Goal: Task Accomplishment & Management: Use online tool/utility

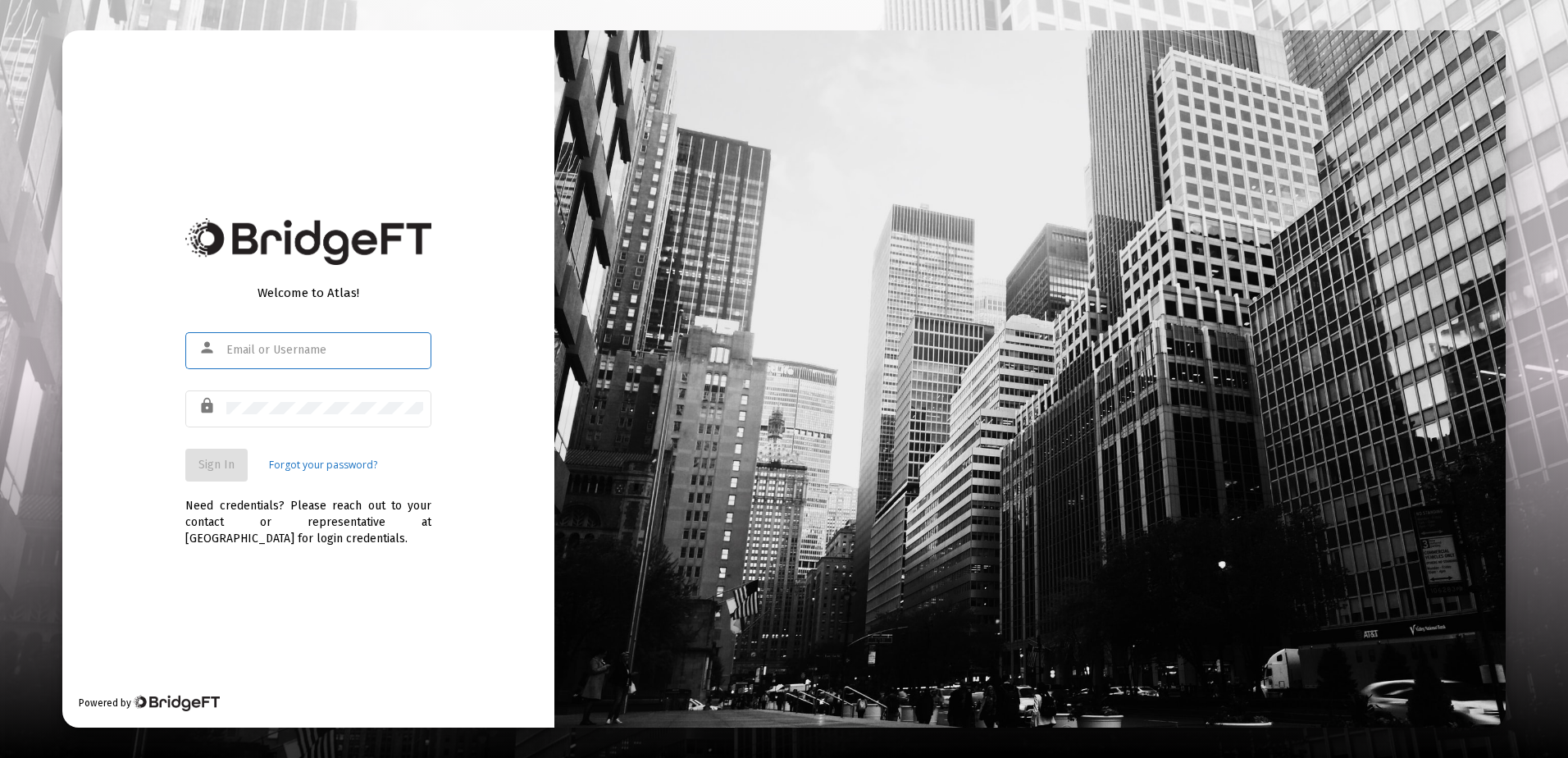
type input "[EMAIL_ADDRESS][DOMAIN_NAME]"
click at [235, 461] on button "Sign In" at bounding box center [217, 464] width 62 height 33
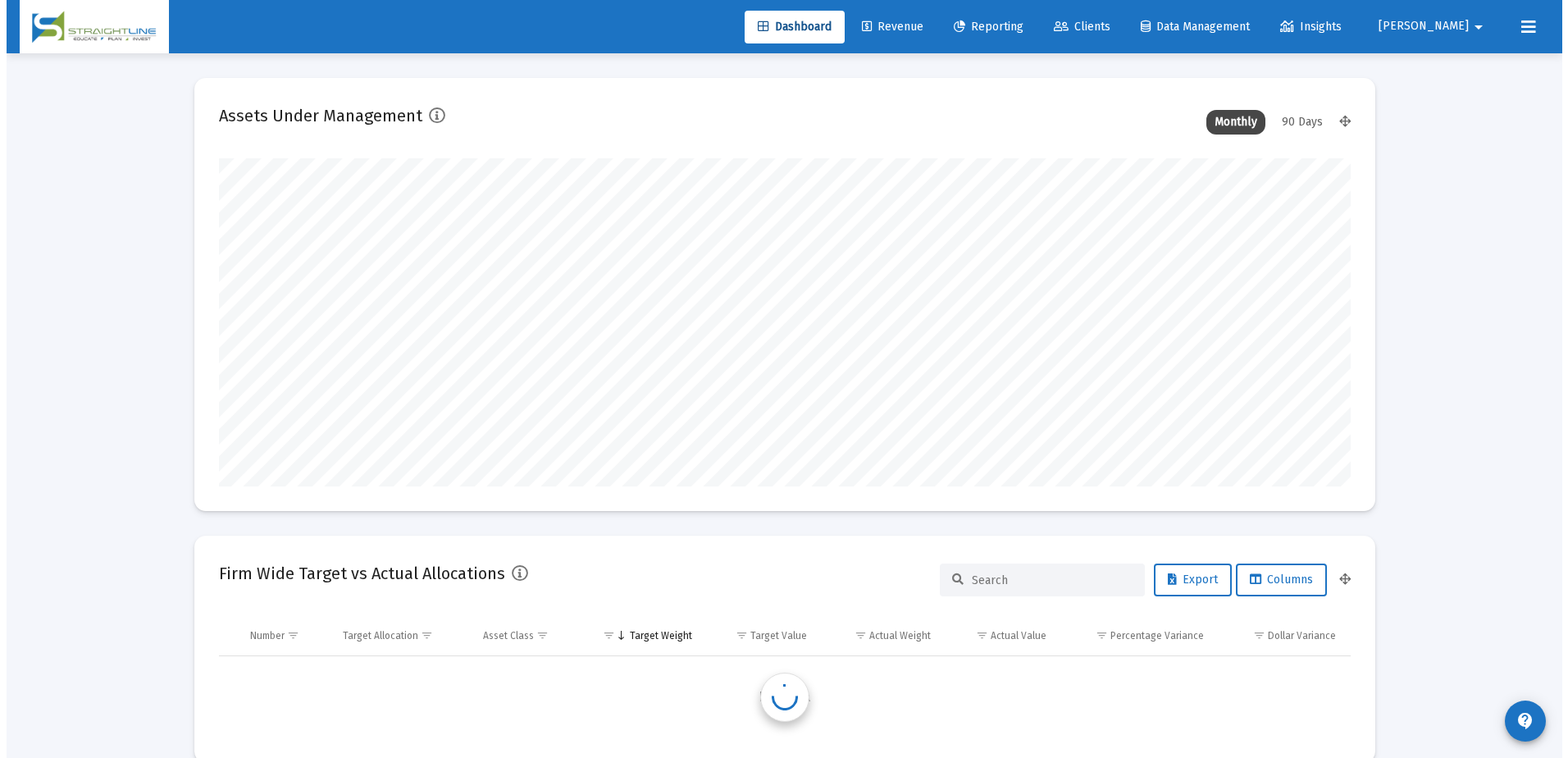
scroll to position [329, 609]
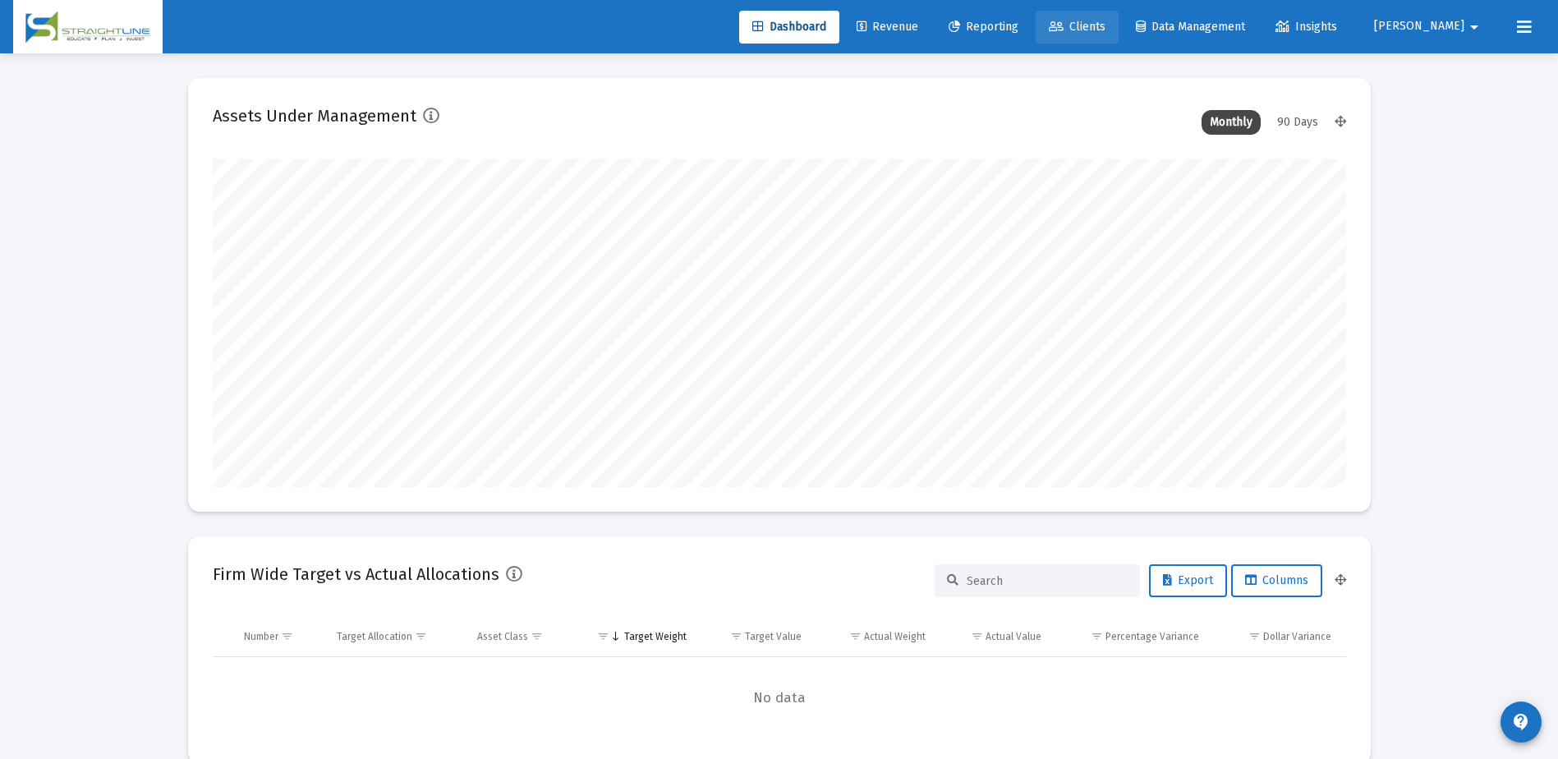
click at [1106, 20] on span "Clients" at bounding box center [1077, 27] width 57 height 14
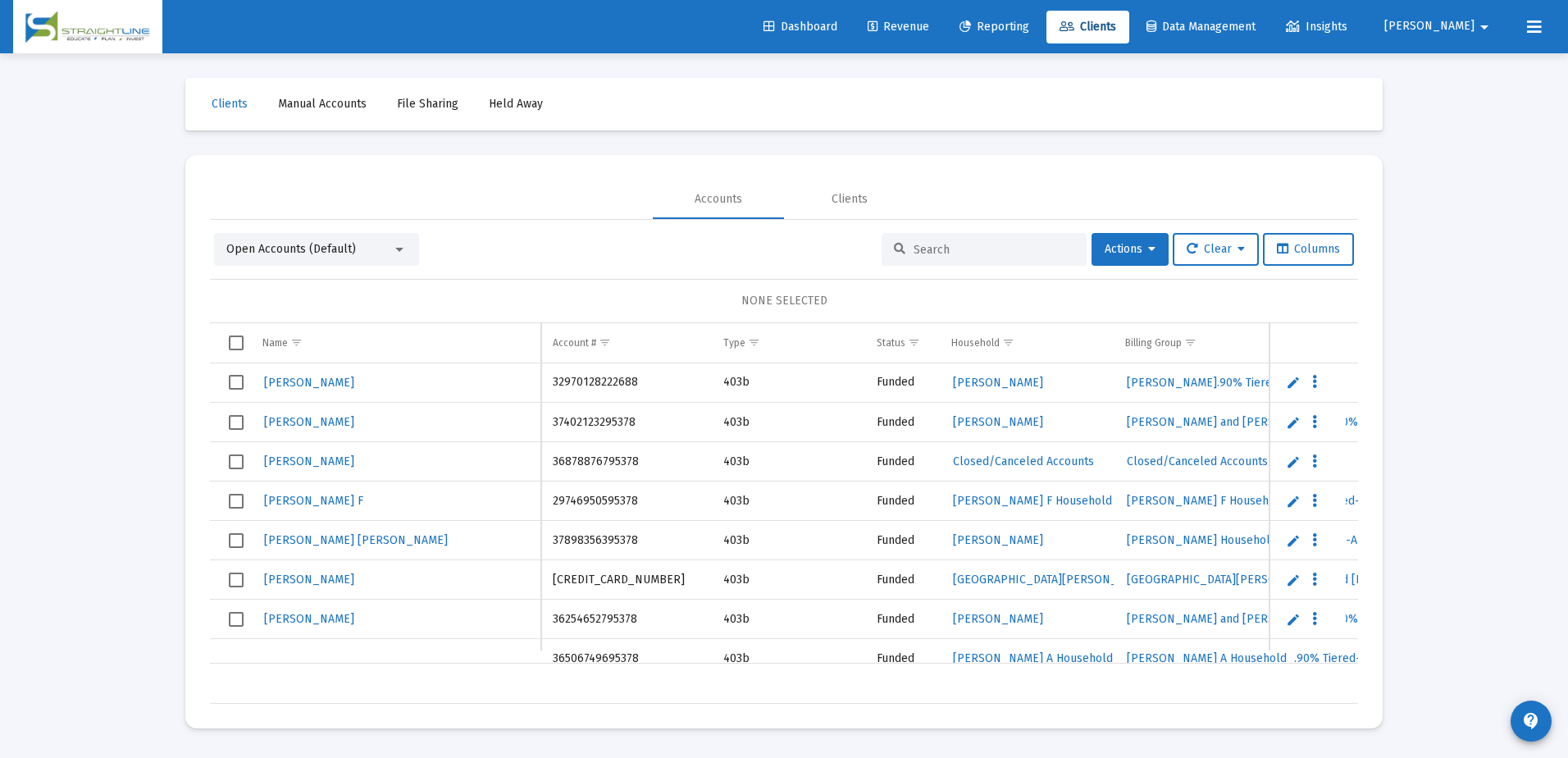
click at [943, 250] on input at bounding box center [993, 250] width 161 height 14
paste input "18751778"
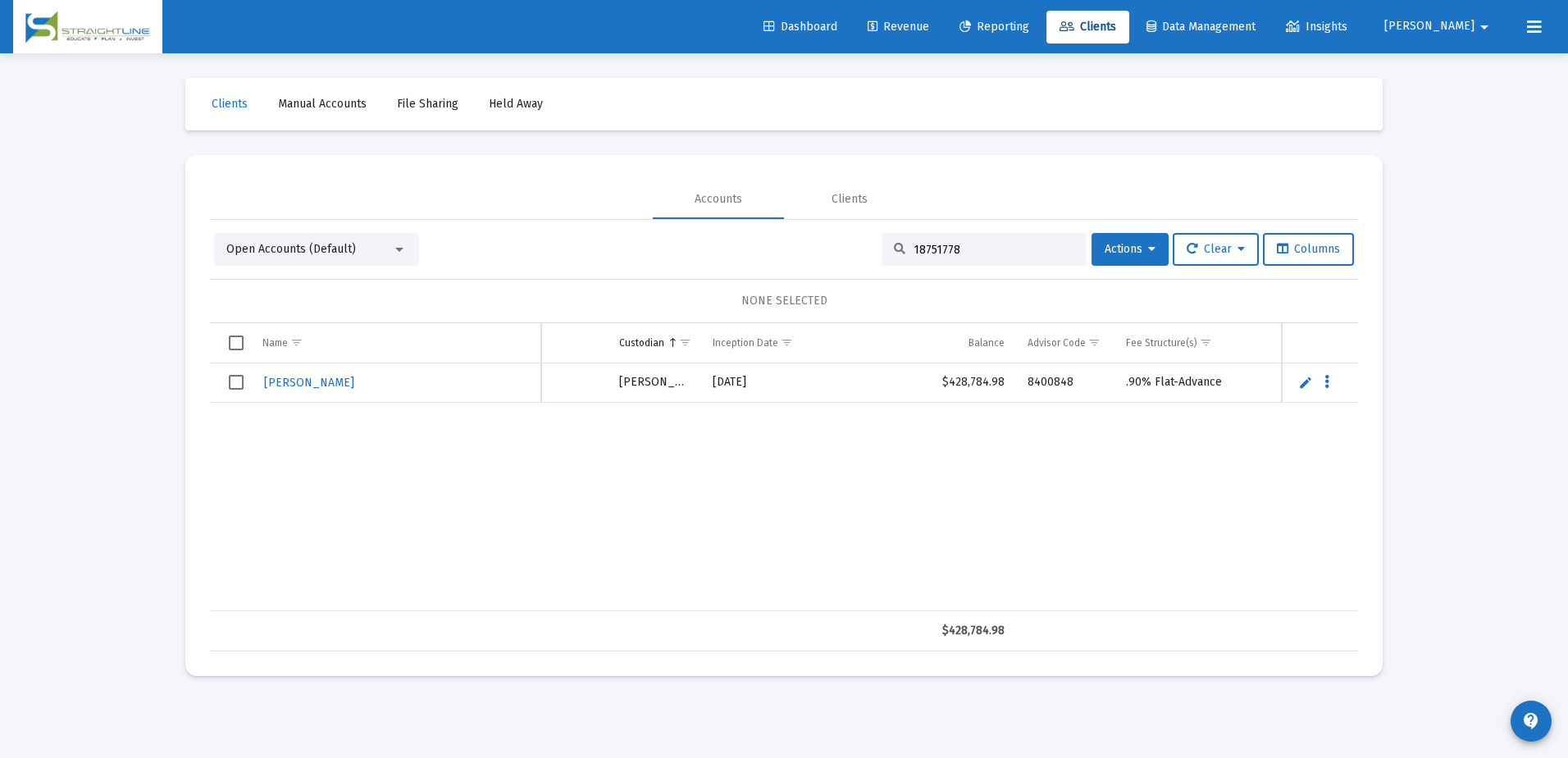
type input "18751778"
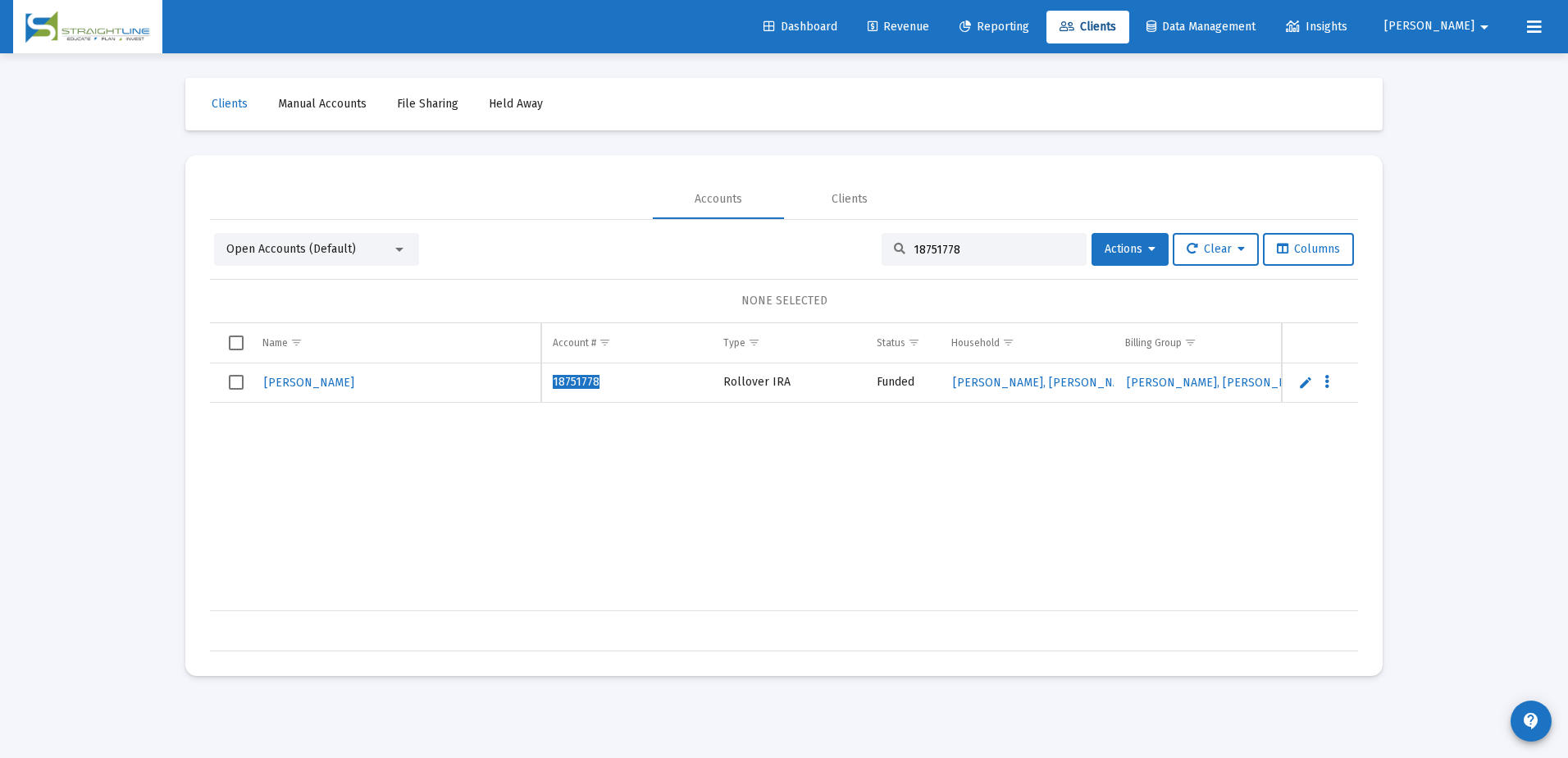
click at [733, 590] on div "[PERSON_NAME], [PERSON_NAME] 18751778 Rollover IRA Funded [PERSON_NAME], [PERSO…" at bounding box center [1283, 487] width 2147 height 248
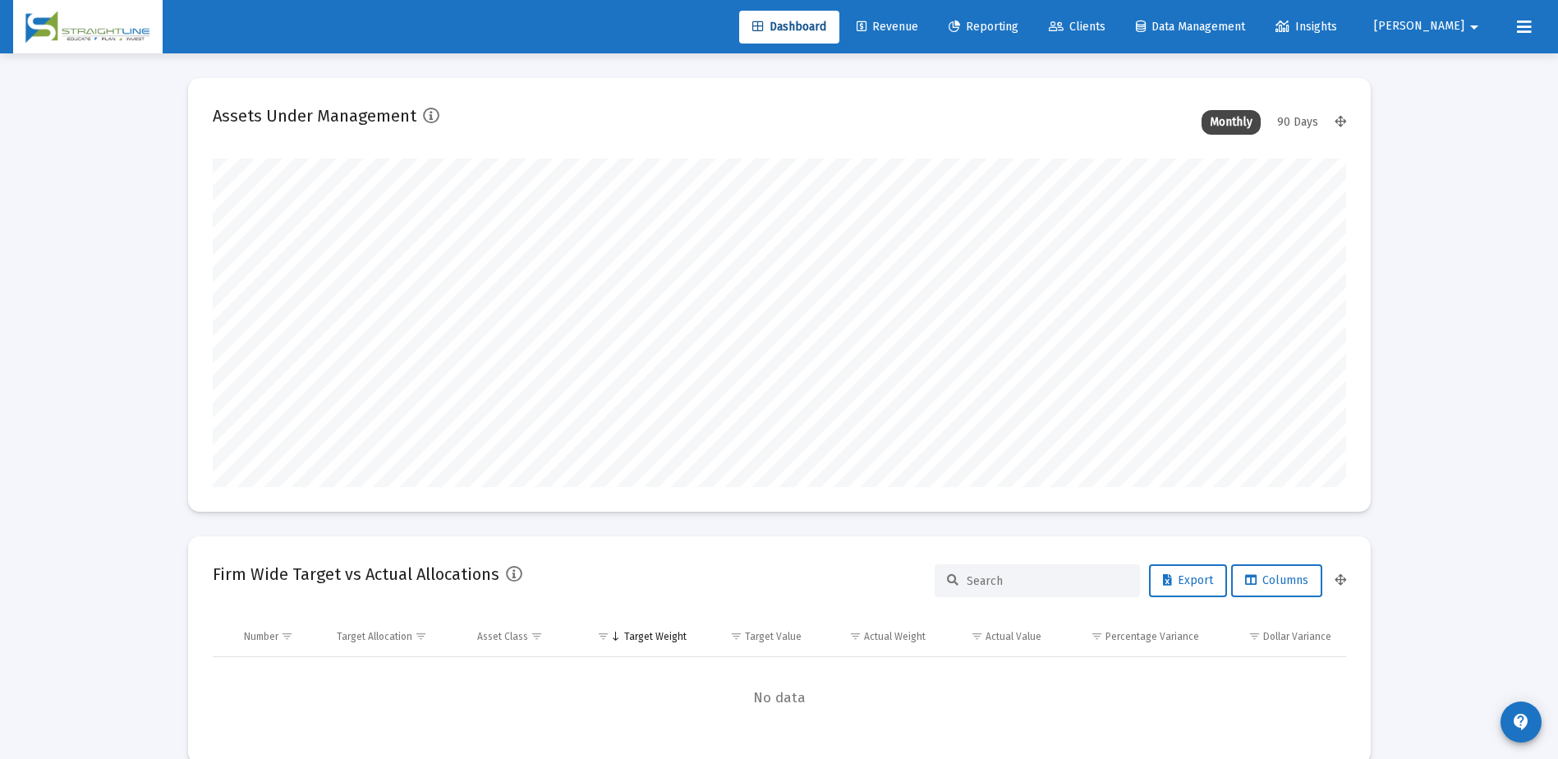
scroll to position [329, 610]
type input "[DATE]"
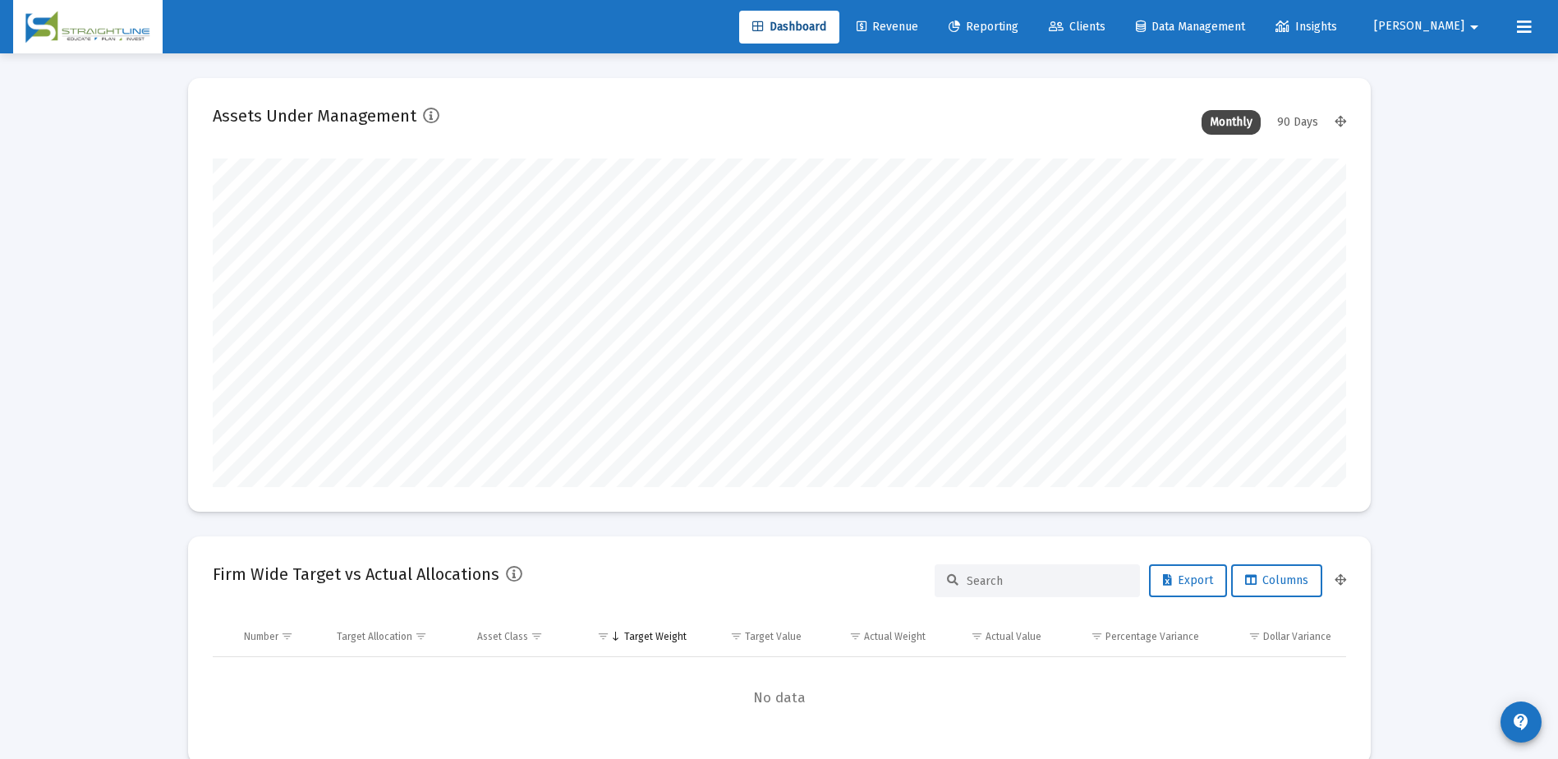
click at [826, 26] on span "Dashboard" at bounding box center [789, 27] width 74 height 14
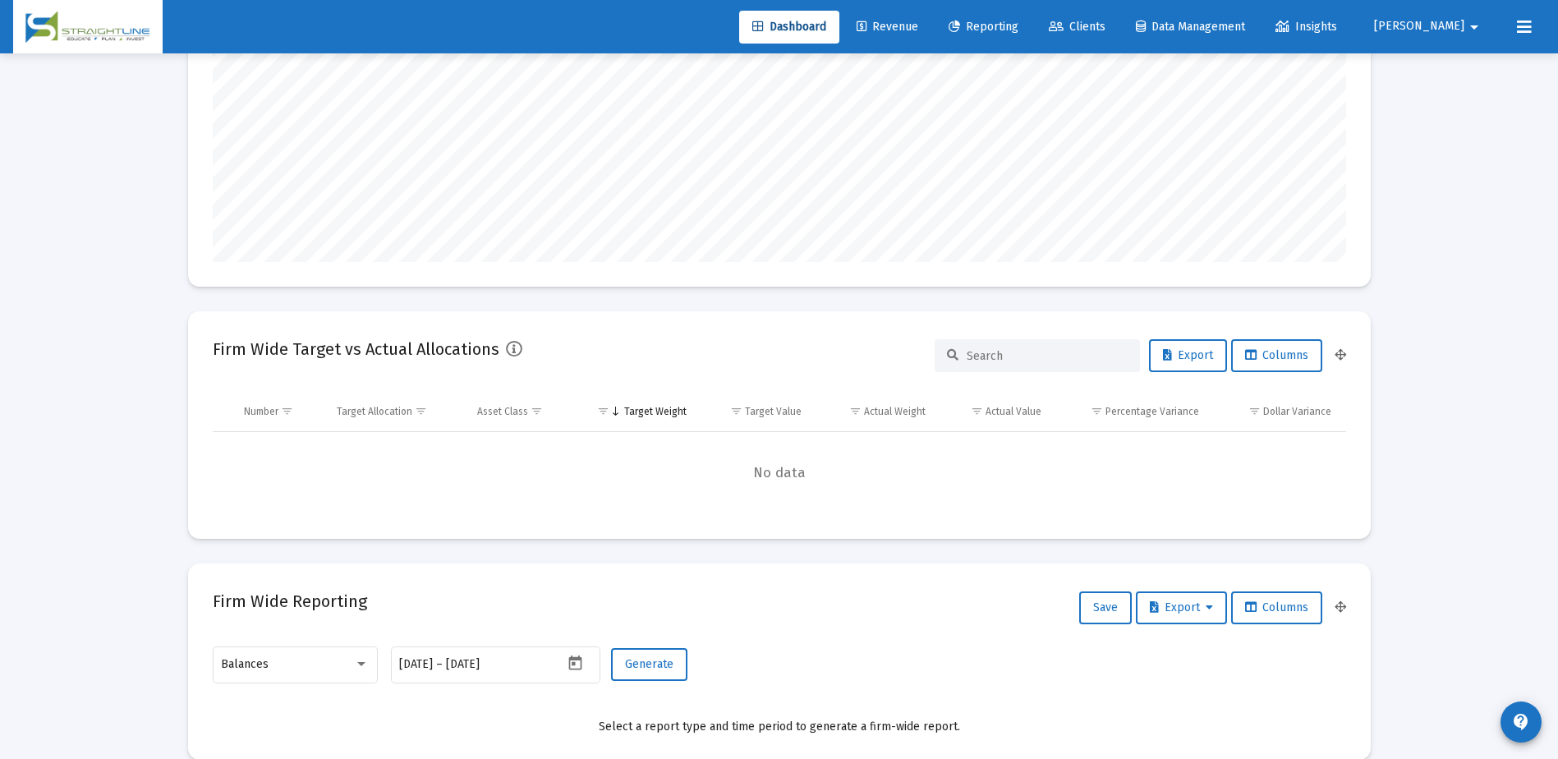
scroll to position [411, 0]
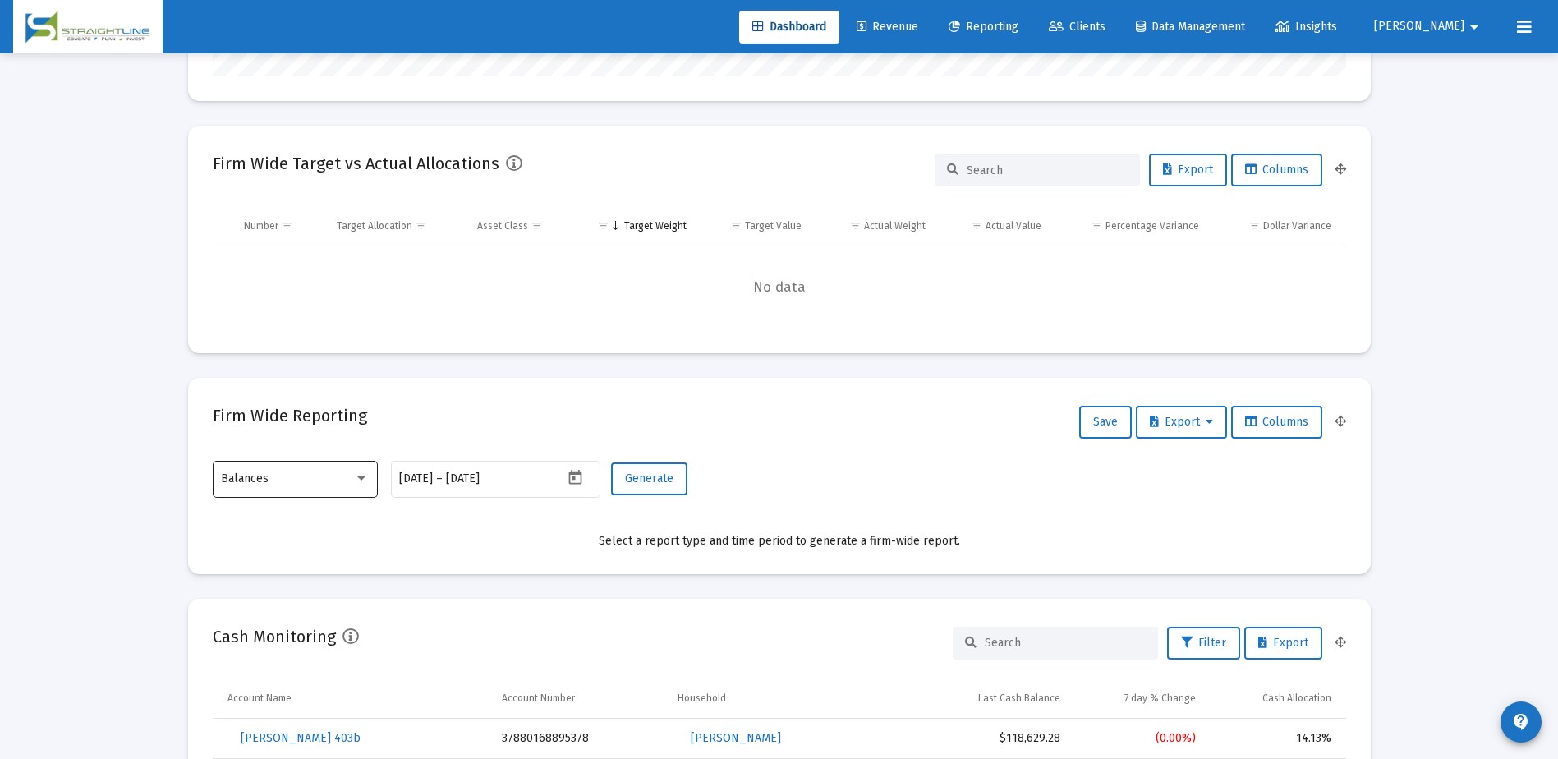
click at [333, 481] on div "Balances" at bounding box center [287, 478] width 133 height 13
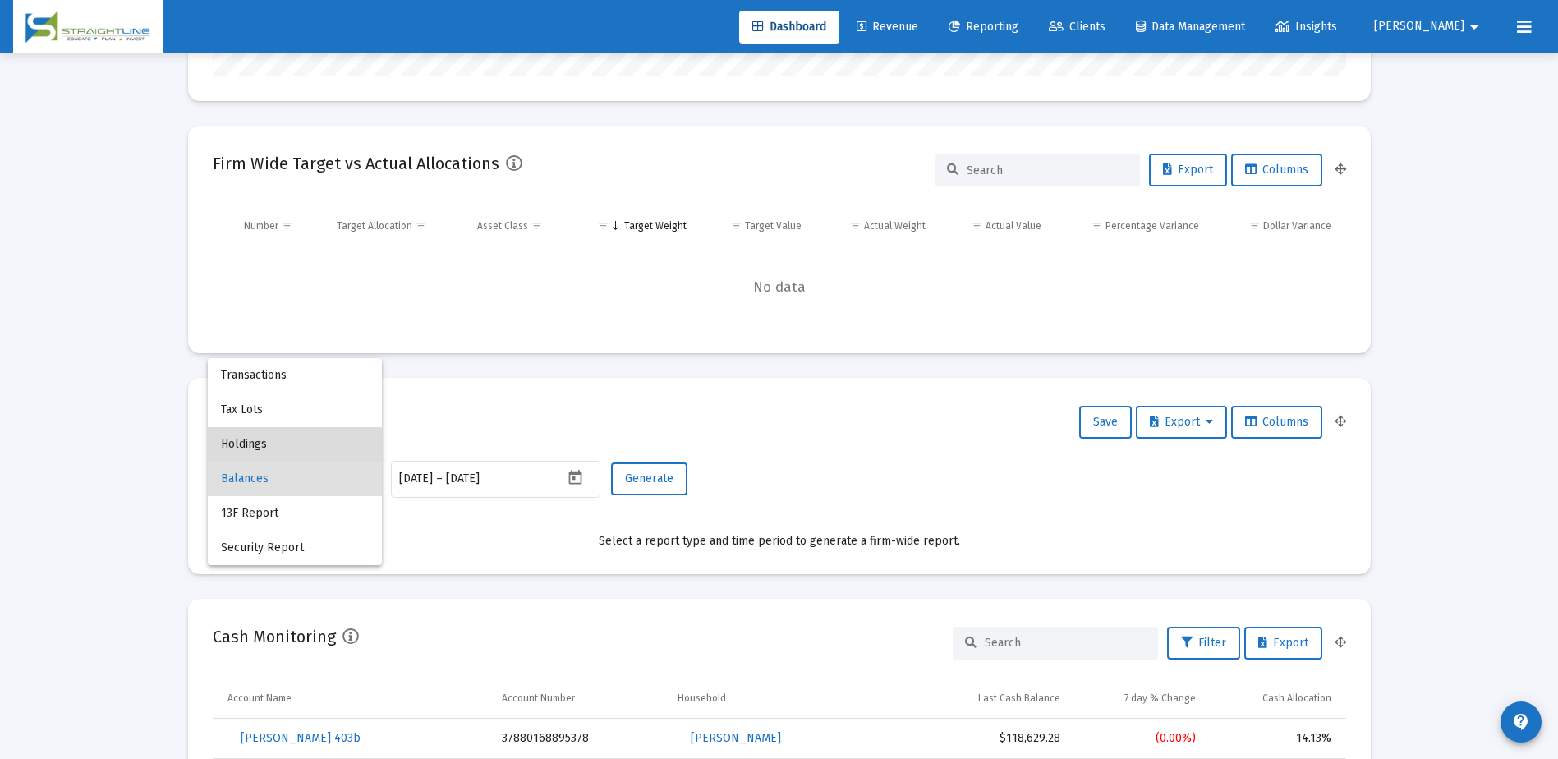
click at [287, 450] on span "Holdings" at bounding box center [295, 444] width 148 height 34
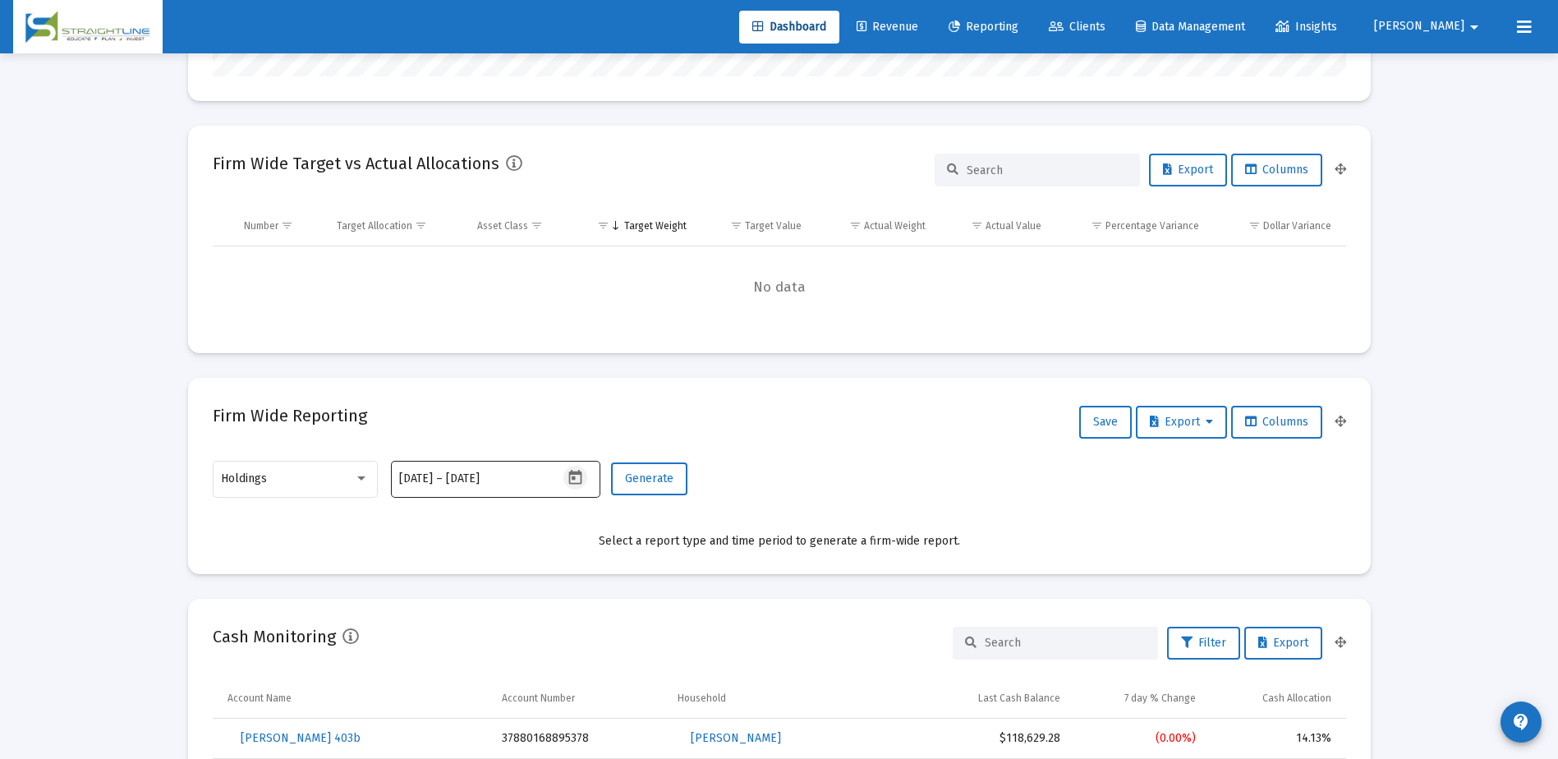
click at [577, 481] on icon "Open calendar" at bounding box center [575, 477] width 17 height 17
click at [573, 198] on button "Previous month" at bounding box center [571, 202] width 33 height 33
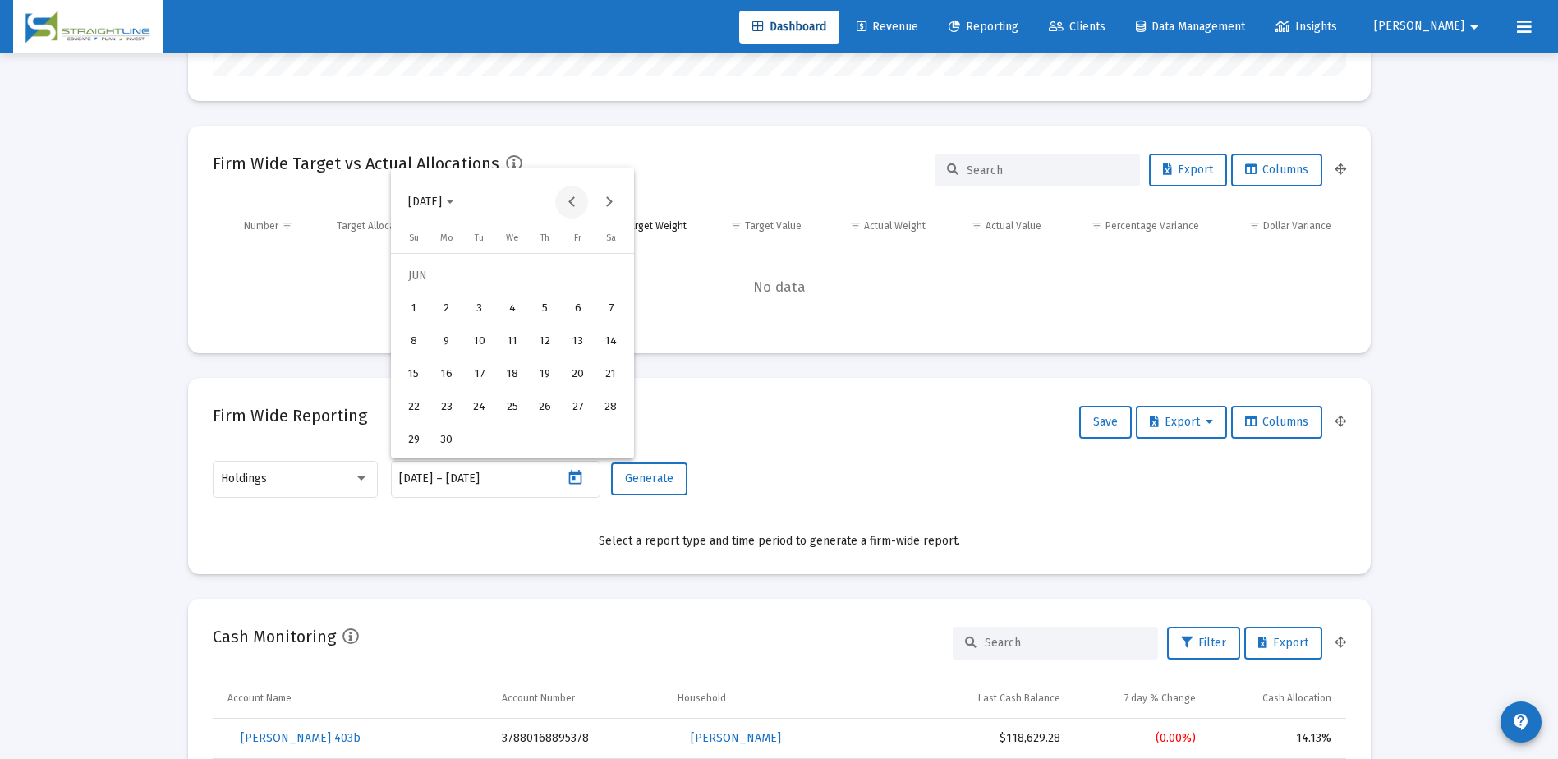
click at [573, 198] on button "Previous month" at bounding box center [571, 202] width 33 height 33
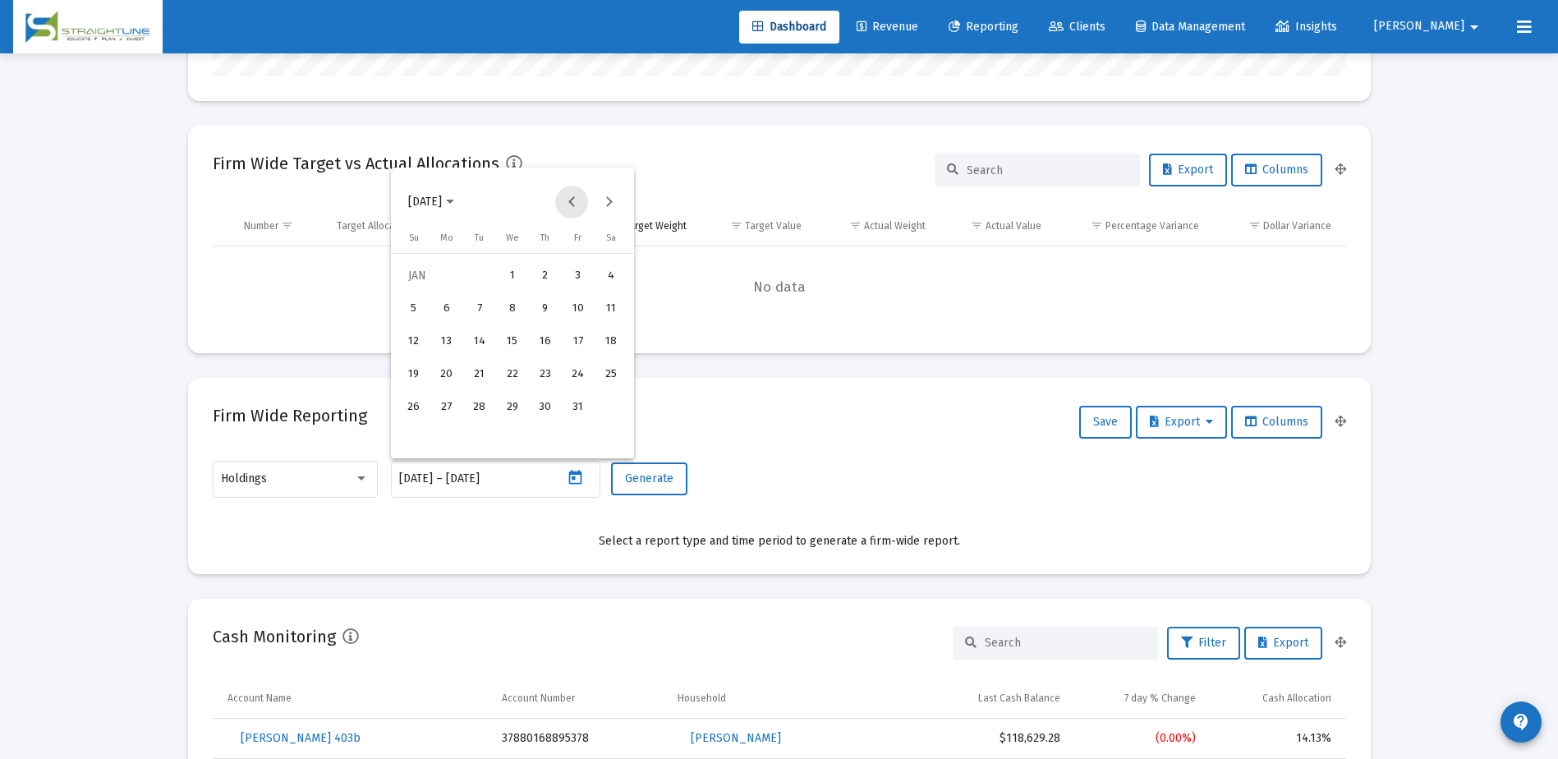
click at [573, 198] on button "Previous month" at bounding box center [571, 202] width 33 height 33
click at [476, 444] on div "31" at bounding box center [480, 440] width 30 height 30
type input "2024-12-31"
click at [476, 444] on div "31" at bounding box center [480, 440] width 30 height 30
type input "2024-12-31"
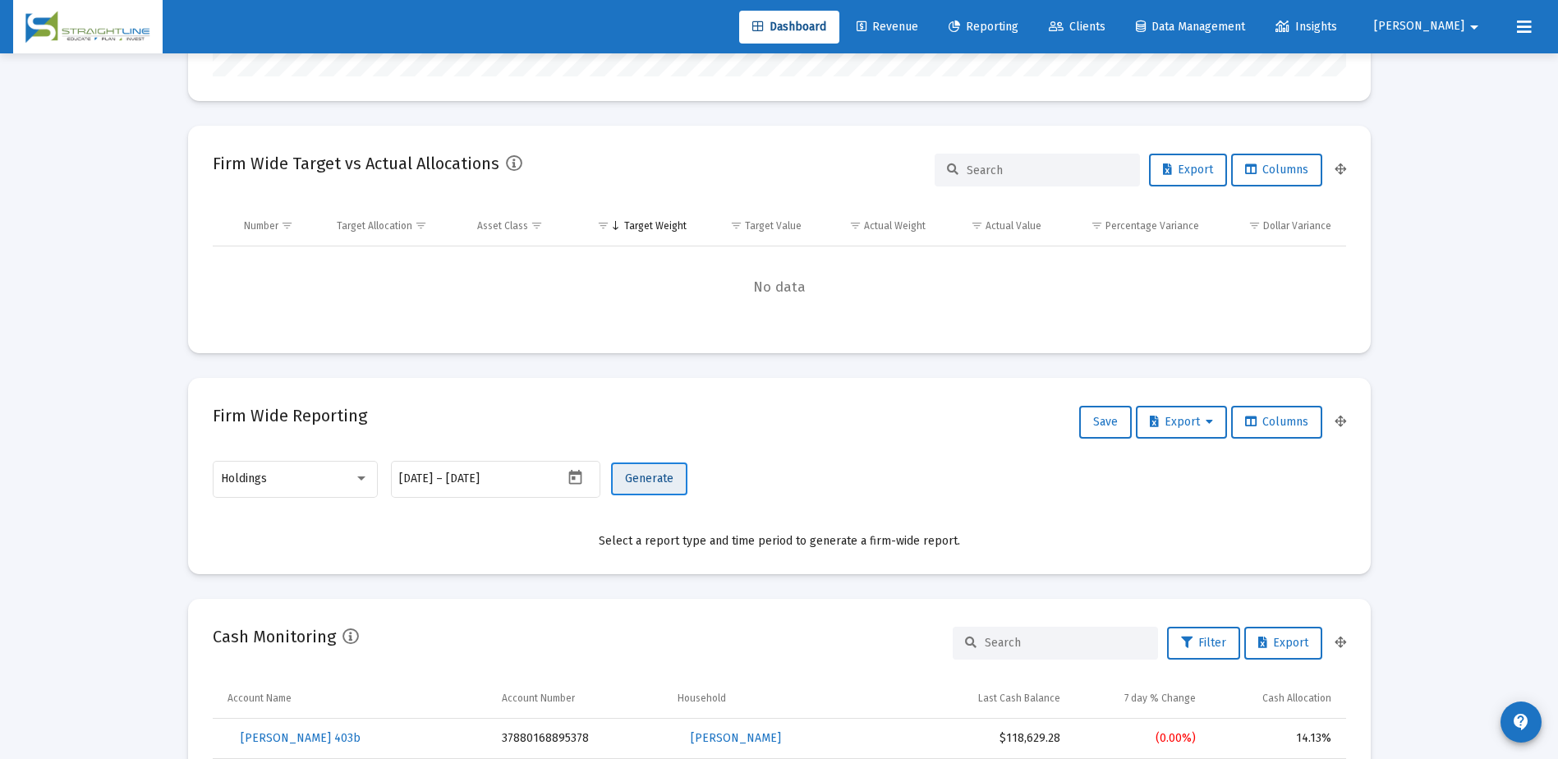
click at [659, 481] on span "Generate" at bounding box center [649, 478] width 48 height 14
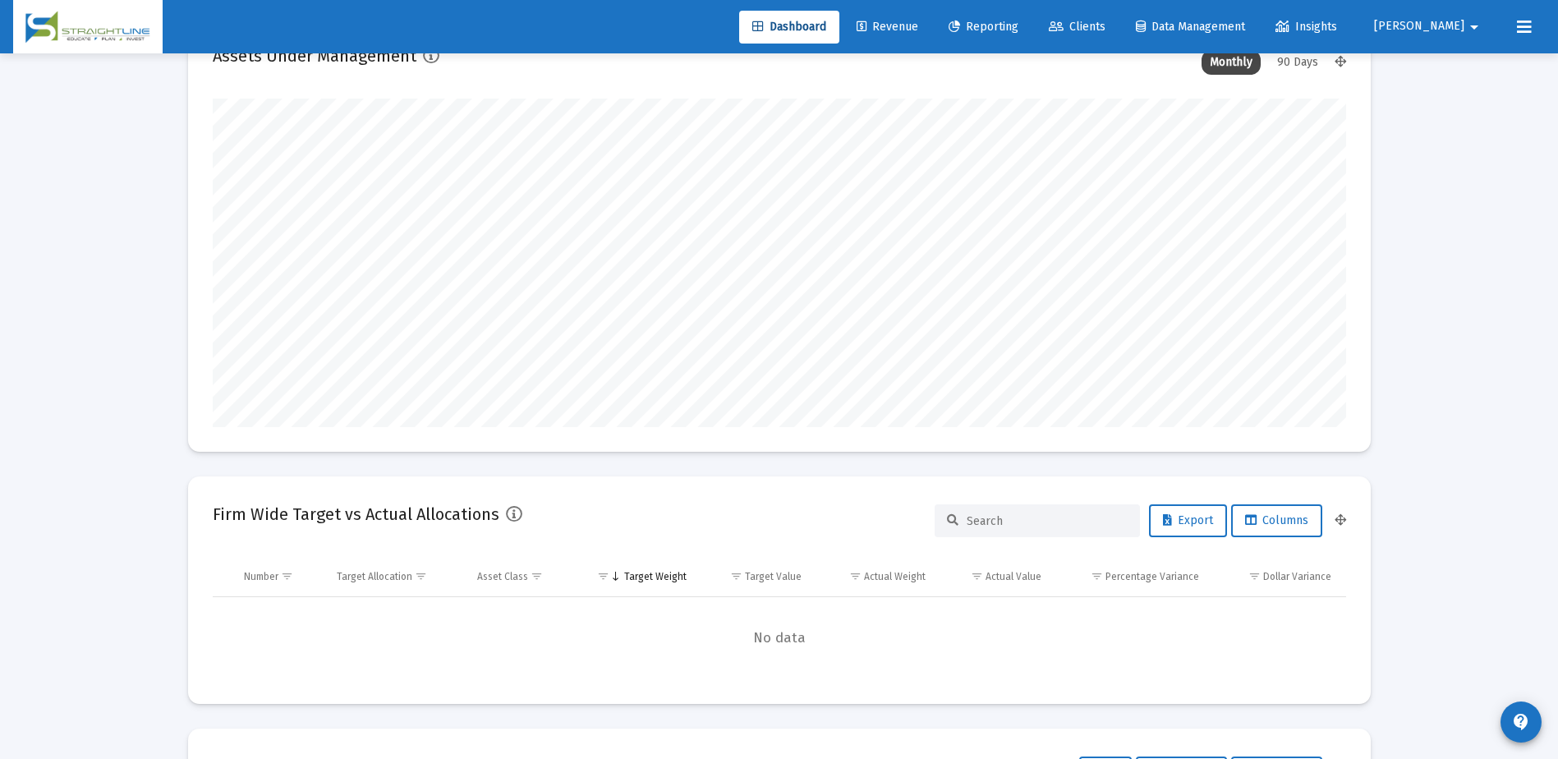
scroll to position [0, 0]
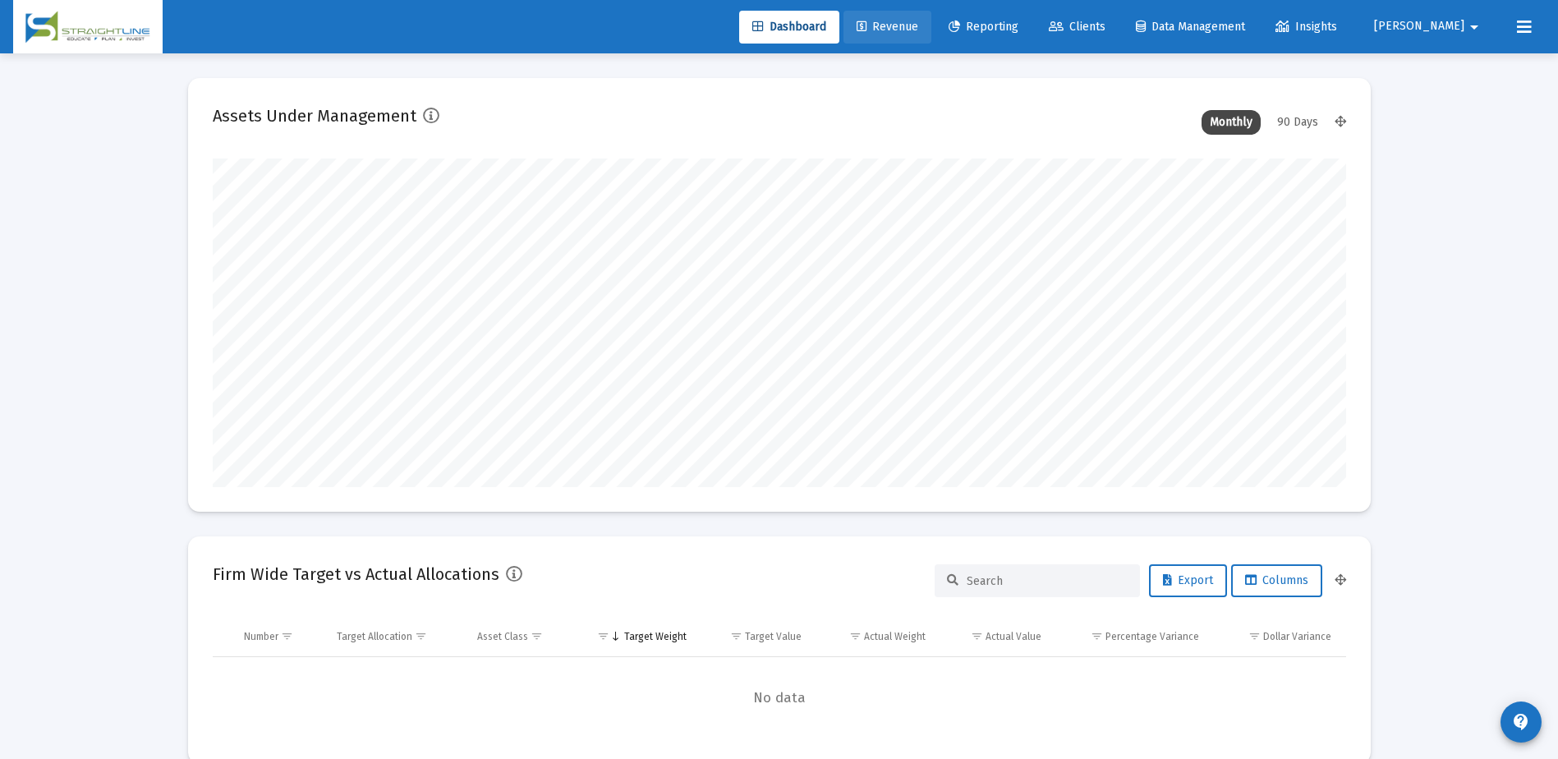
click at [918, 29] on span "Revenue" at bounding box center [888, 27] width 62 height 14
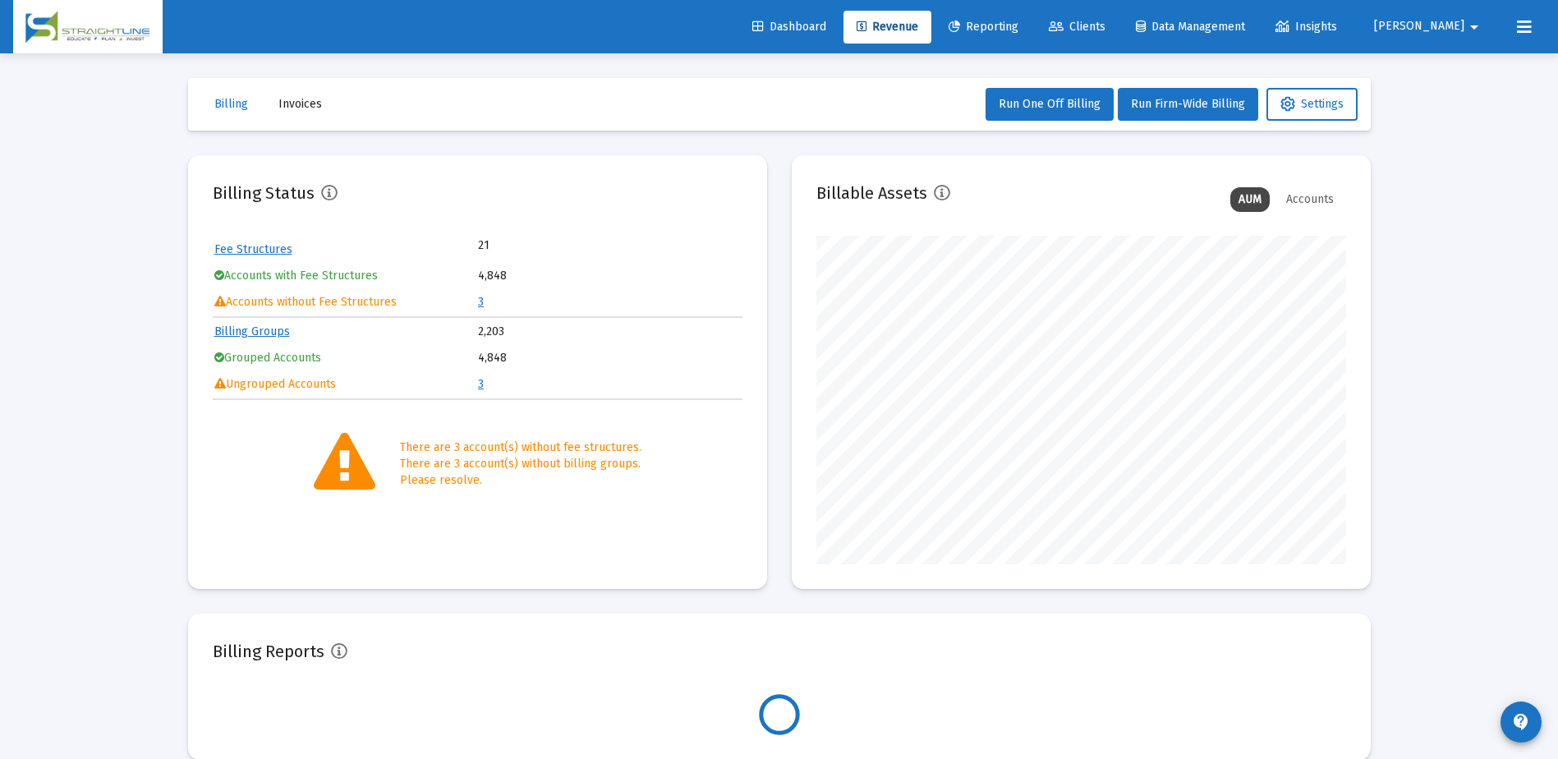
scroll to position [329, 530]
